Goal: Connect with others: Connect with others

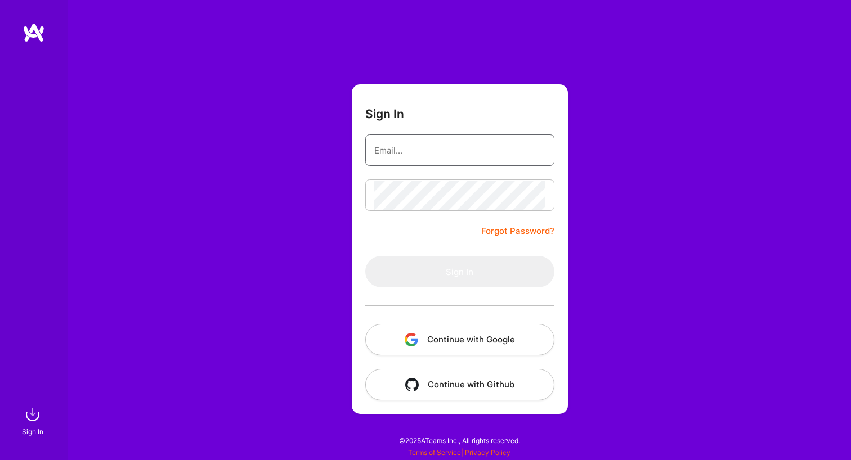
type input "[EMAIL_ADDRESS][DOMAIN_NAME]"
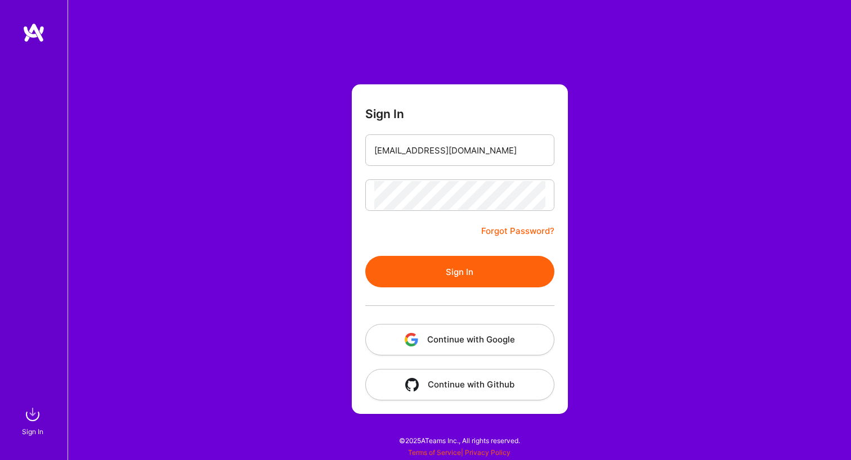
click at [422, 275] on button "Sign In" at bounding box center [459, 272] width 189 height 32
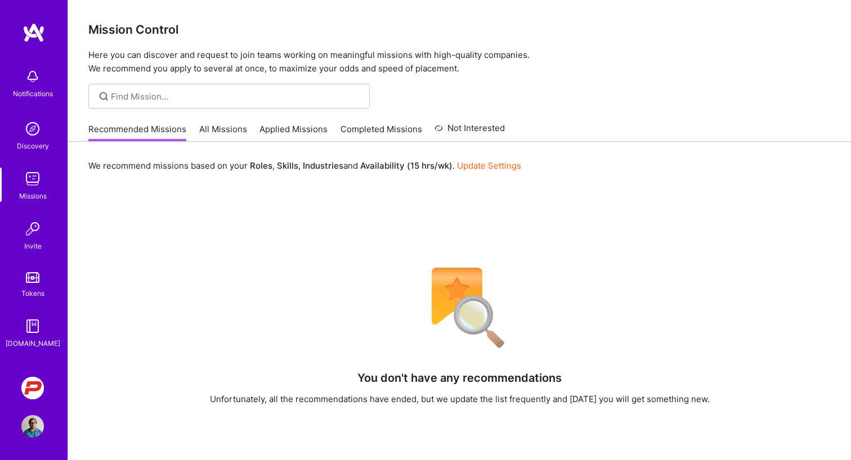
click at [34, 378] on img at bounding box center [32, 388] width 23 height 23
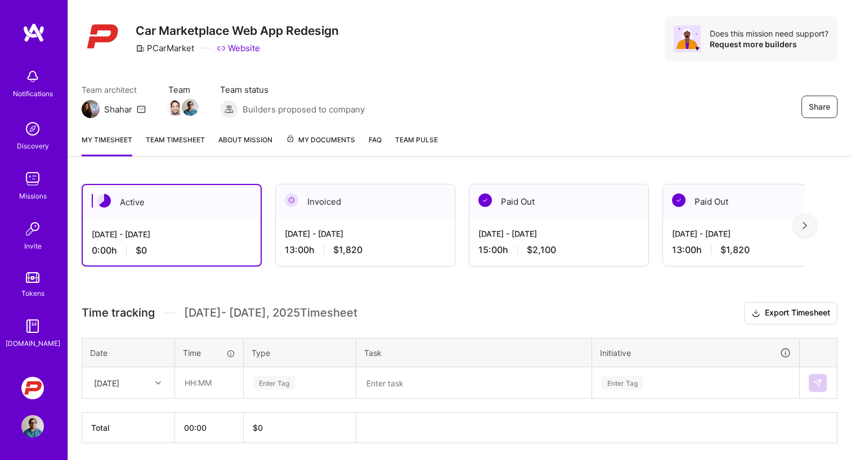
scroll to position [29, 0]
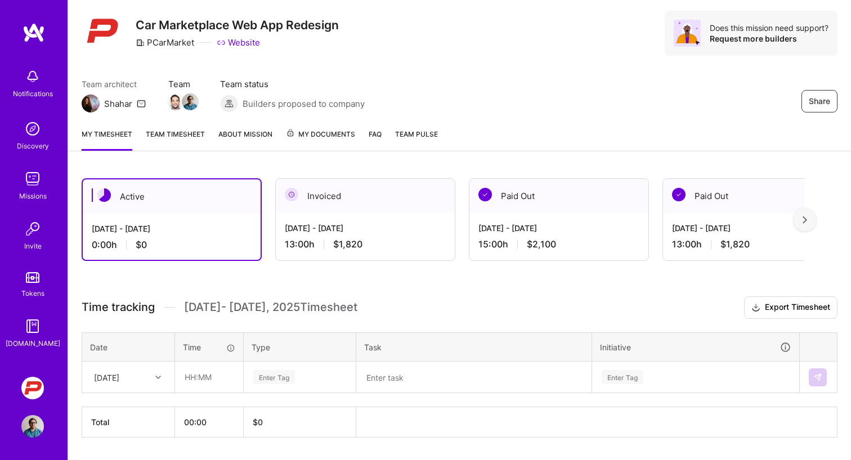
click at [366, 288] on div "Active [DATE] - [DATE] 0:00 h $0 Invoiced [DATE] - [DATE] 13:00 h $1,820 Paid O…" at bounding box center [459, 329] width 783 height 328
click at [22, 181] on img at bounding box center [32, 179] width 23 height 23
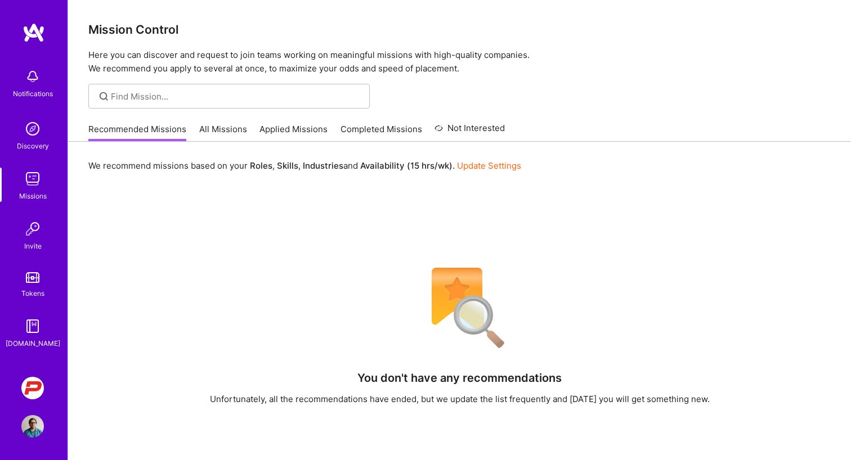
click at [32, 139] on img at bounding box center [32, 129] width 23 height 23
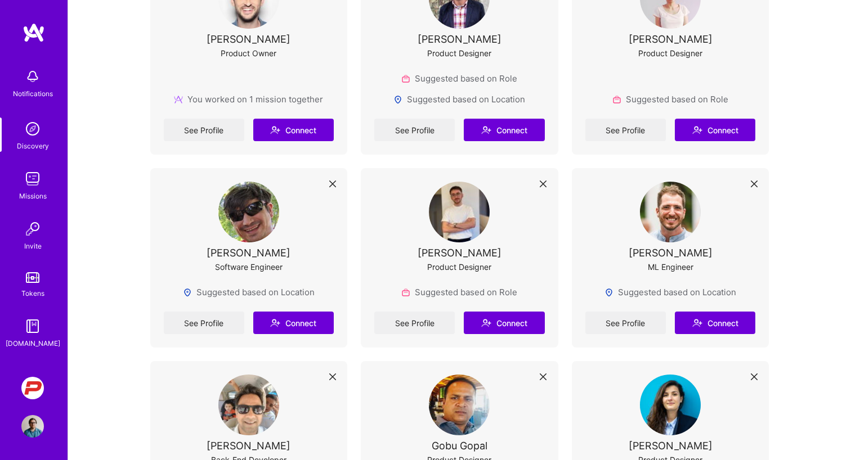
scroll to position [306, 0]
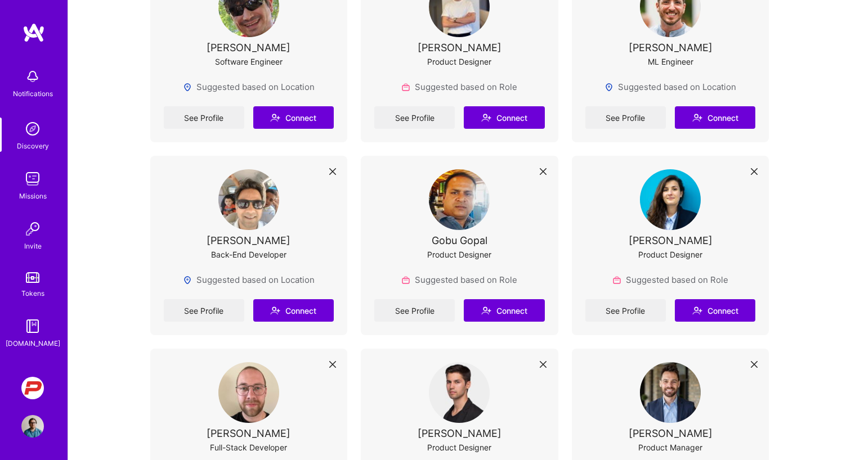
scroll to position [652, 0]
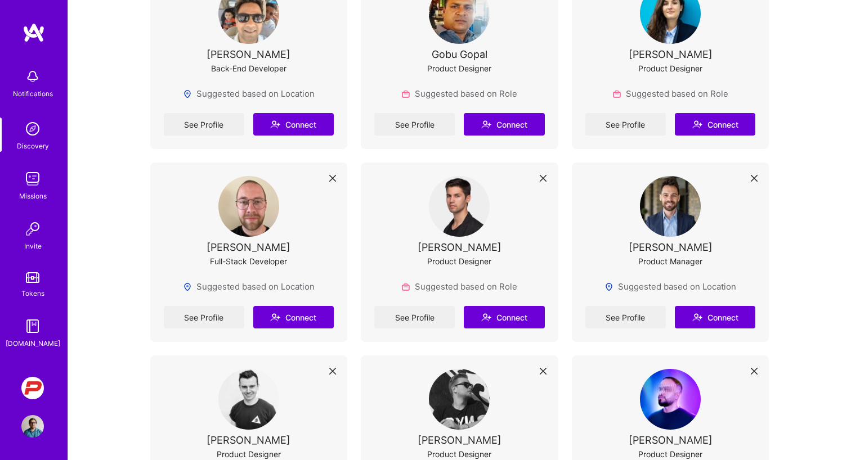
scroll to position [702, 0]
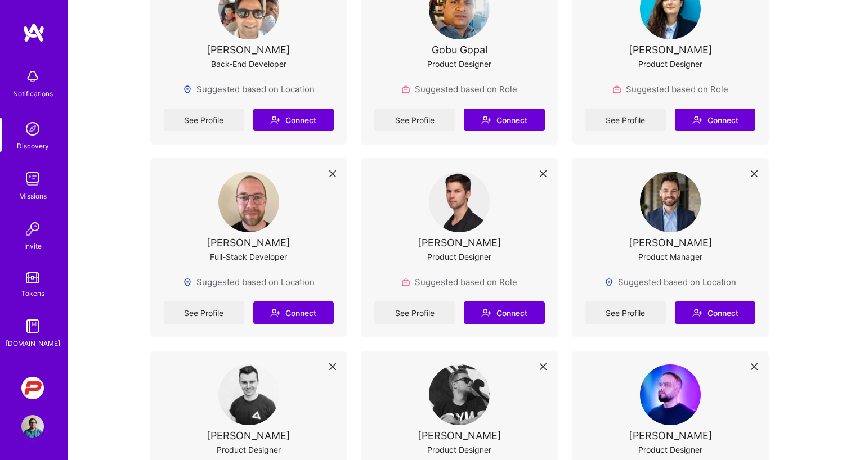
click at [351, 236] on div "Discover new connections Connect with builders you want to work with Builders w…" at bounding box center [459, 443] width 619 height 2217
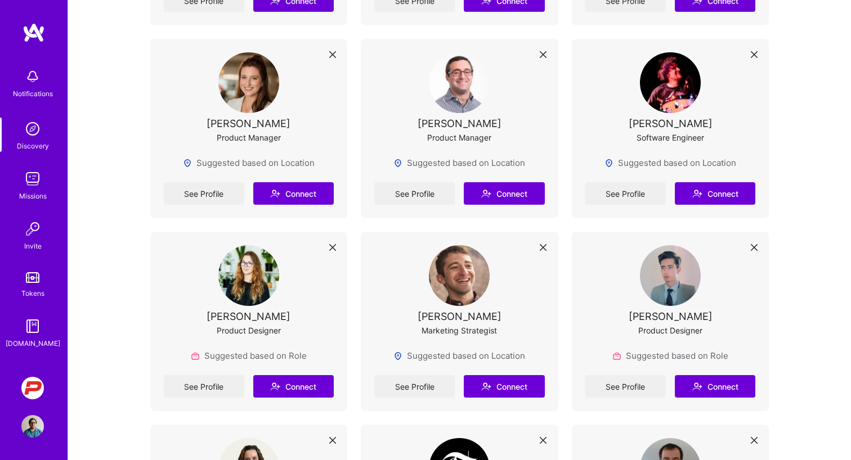
scroll to position [1437, 0]
